Goal: Transaction & Acquisition: Purchase product/service

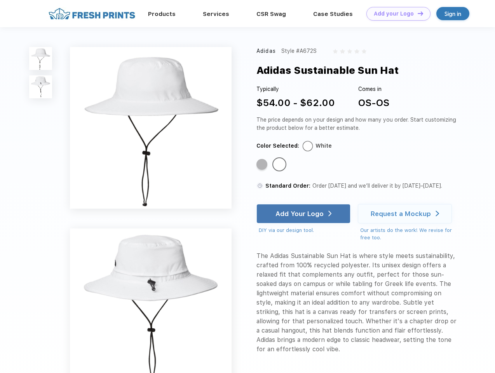
click at [396, 14] on link "Add your Logo Design Tool" at bounding box center [398, 14] width 64 height 14
click at [0, 0] on div "Design Tool" at bounding box center [0, 0] width 0 height 0
click at [417, 13] on link "Add your Logo Design Tool" at bounding box center [398, 14] width 64 height 14
click at [41, 58] on img at bounding box center [40, 58] width 23 height 23
click at [41, 87] on img at bounding box center [40, 86] width 23 height 23
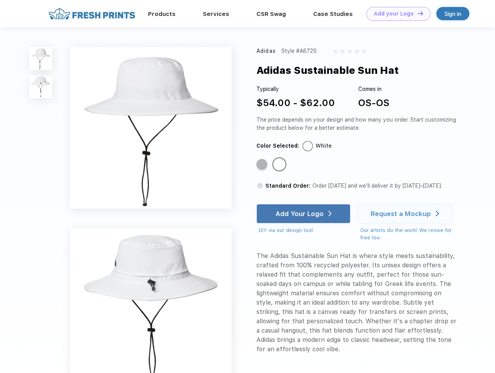
click at [263, 165] on div "Standard Color" at bounding box center [261, 164] width 11 height 11
click at [280, 165] on div "Standard Color" at bounding box center [279, 164] width 11 height 11
click at [304, 214] on div "Add Your Logo" at bounding box center [299, 214] width 48 height 8
click at [406, 214] on div "Request a Mockup" at bounding box center [401, 214] width 60 height 8
